Goal: Transaction & Acquisition: Purchase product/service

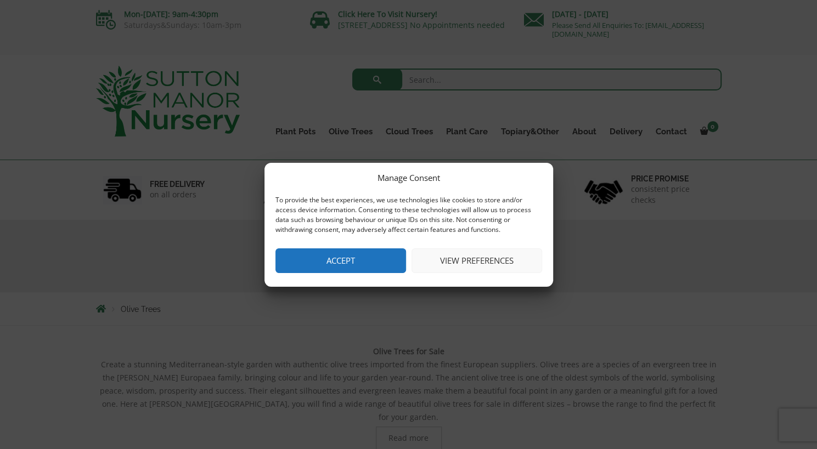
click at [481, 262] on button "View preferences" at bounding box center [476, 261] width 131 height 25
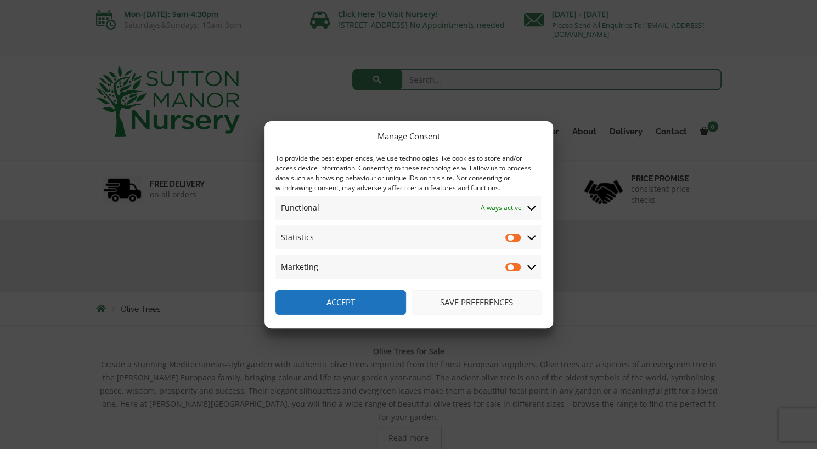
click at [338, 308] on button "Accept" at bounding box center [340, 302] width 131 height 25
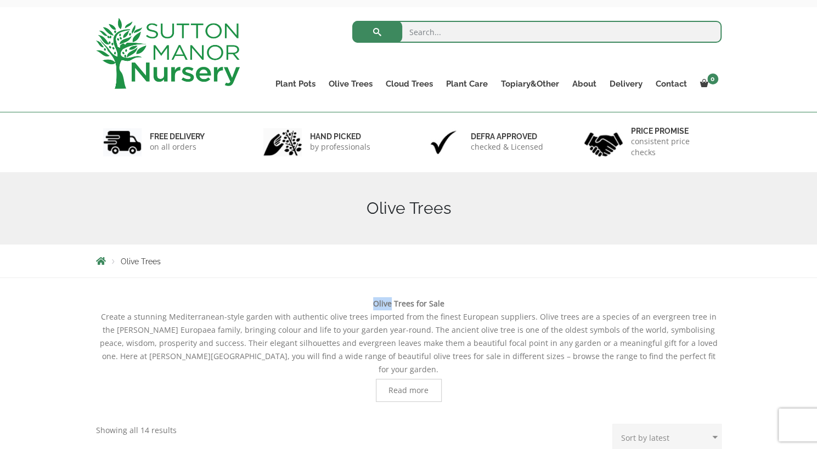
scroll to position [40, 0]
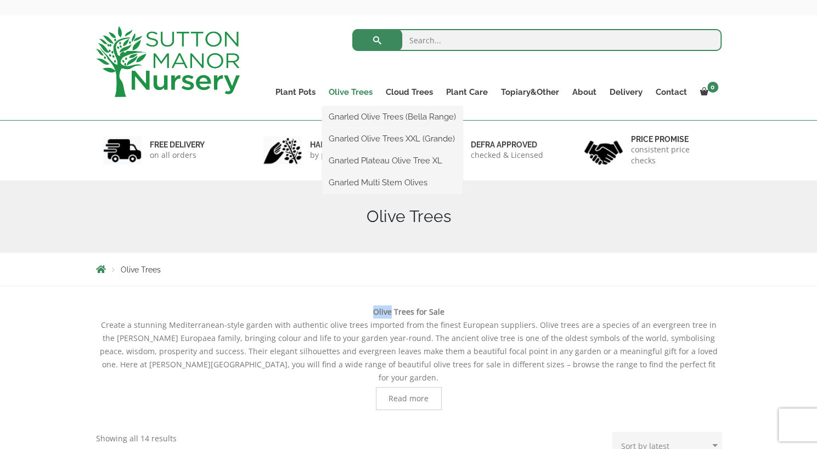
click at [346, 93] on link "Olive Trees" at bounding box center [350, 91] width 57 height 15
